Goal: Check status: Check status

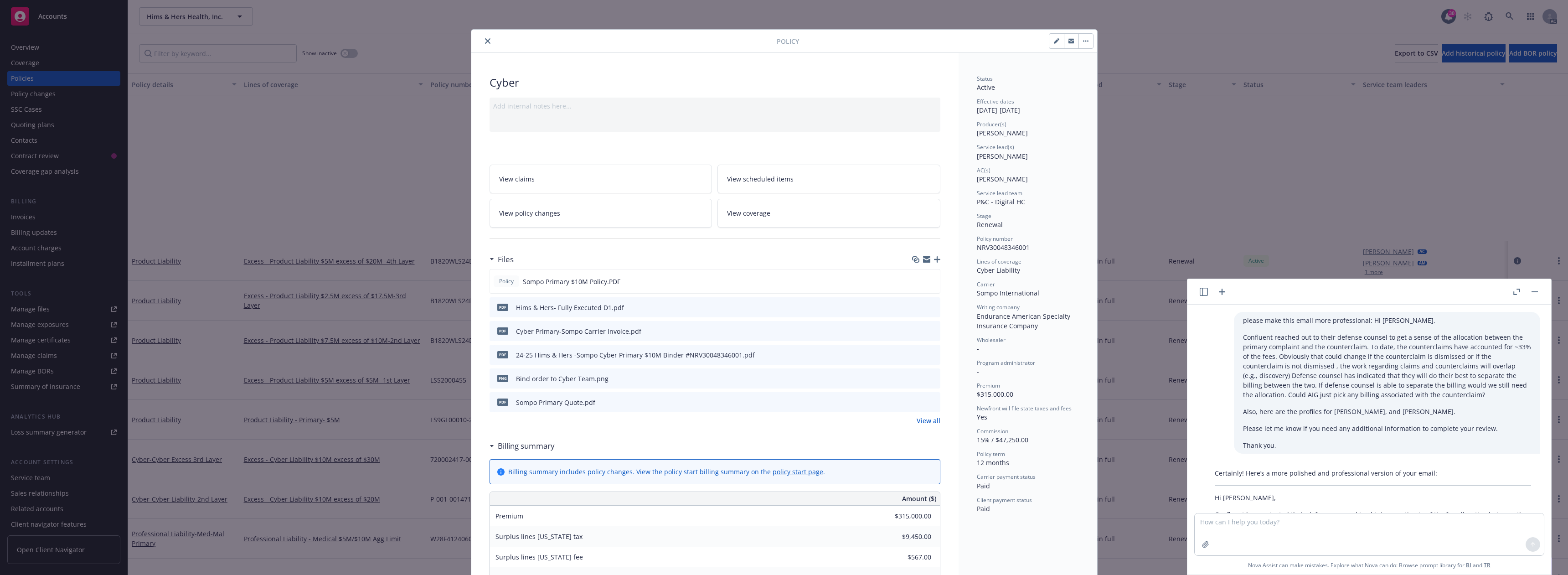
scroll to position [709, 0]
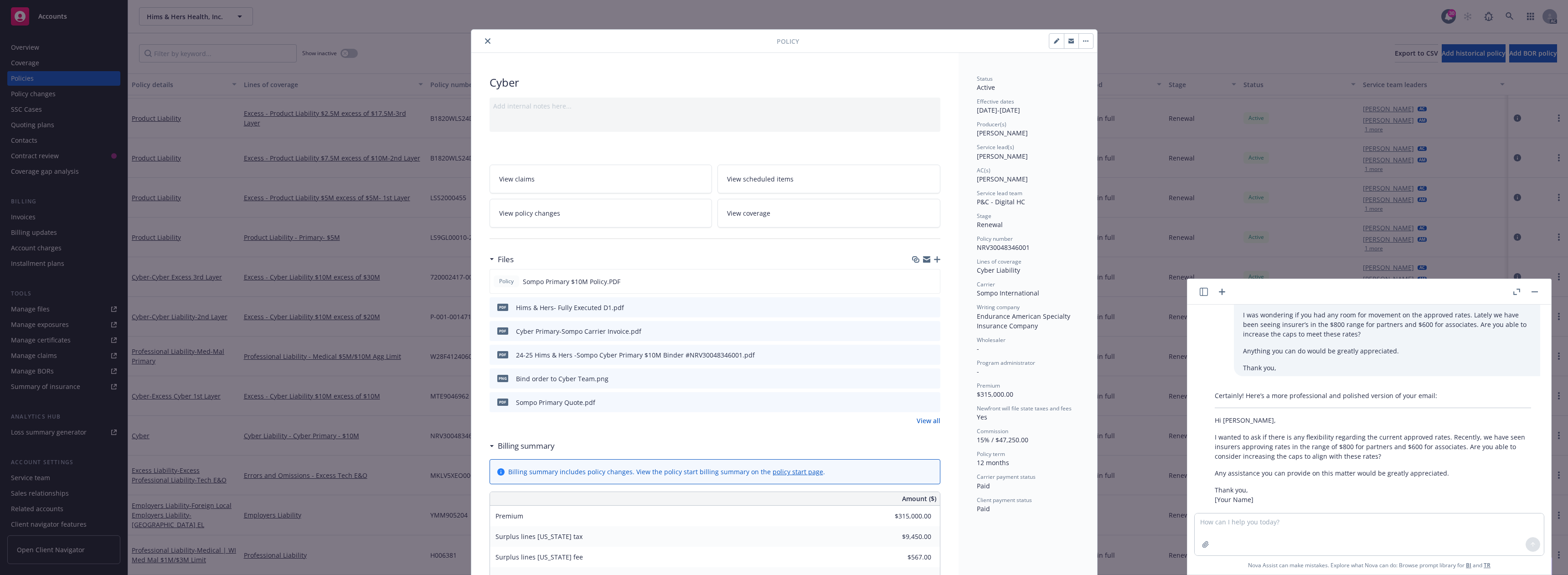
click at [491, 41] on div at bounding box center [626, 41] width 302 height 11
click at [485, 40] on icon "close" at bounding box center [487, 41] width 6 height 6
